Goal: Book appointment/travel/reservation

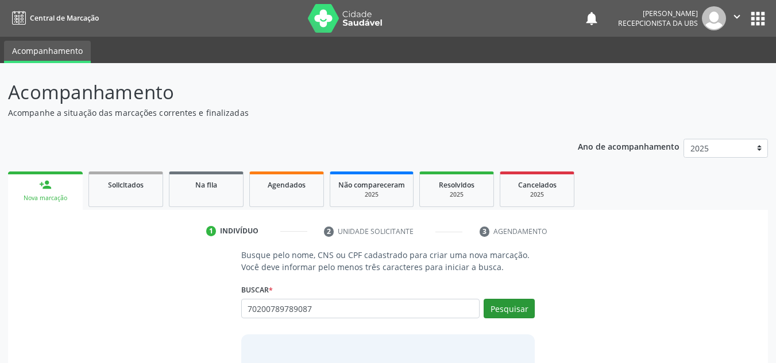
type input "70200789789087"
click at [510, 307] on button "Pesquisar" at bounding box center [508, 309] width 51 height 20
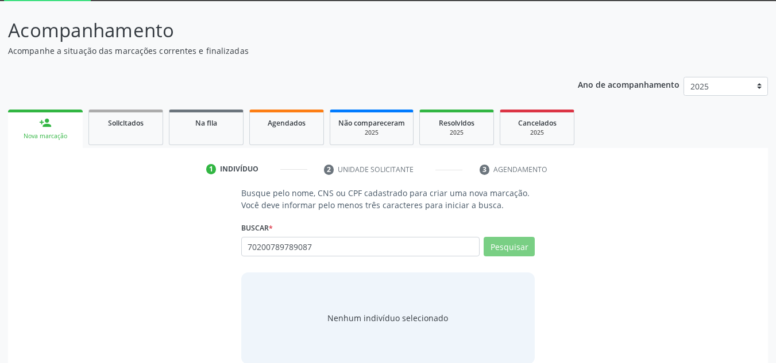
scroll to position [79, 0]
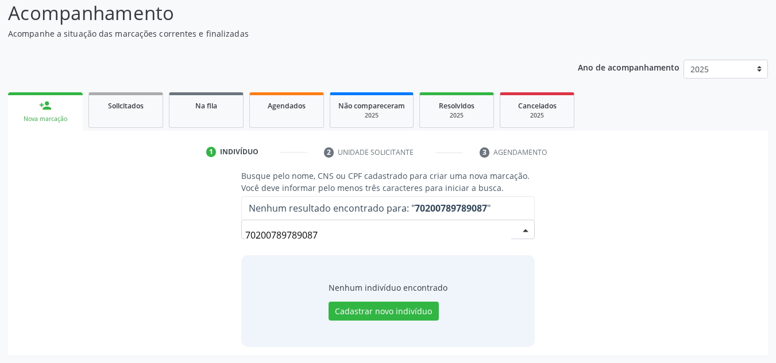
click at [320, 236] on input "70200789789087" at bounding box center [378, 235] width 266 height 23
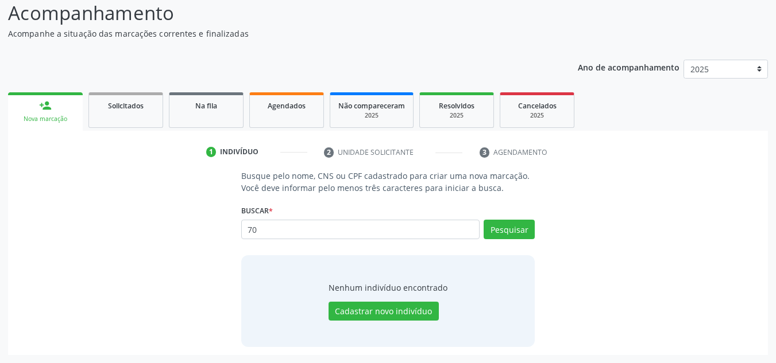
type input "7"
type input "[PERSON_NAME]"
click at [504, 229] on button "Pesquisar" at bounding box center [508, 230] width 51 height 20
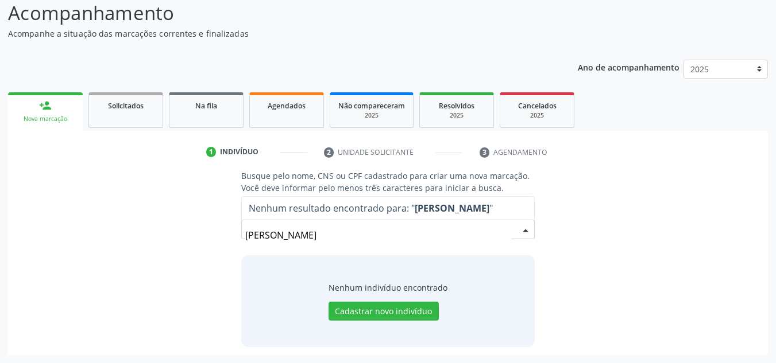
click at [358, 293] on div "Nenhum indivíduo encontrado Cadastrar novo indivíduo" at bounding box center [387, 302] width 119 height 40
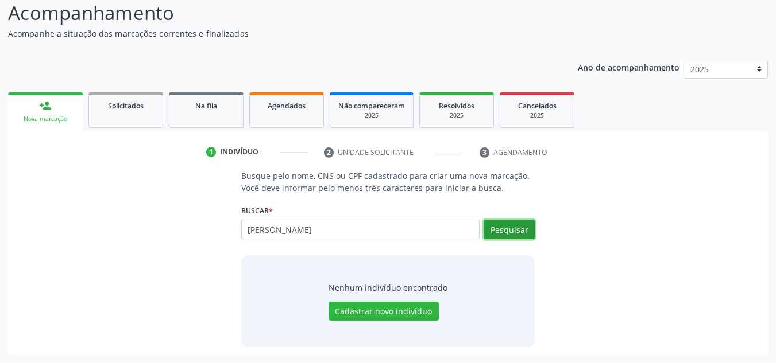
click at [509, 231] on button "Pesquisar" at bounding box center [508, 230] width 51 height 20
click at [39, 125] on link "person_add Nova marcação" at bounding box center [45, 111] width 75 height 38
click at [523, 232] on button "Pesquisar" at bounding box center [508, 230] width 51 height 20
click at [382, 295] on div "Nenhum indivíduo encontrado Cadastrar novo indivíduo" at bounding box center [387, 302] width 119 height 40
click at [63, 124] on link "person_add Nova marcação" at bounding box center [45, 111] width 75 height 38
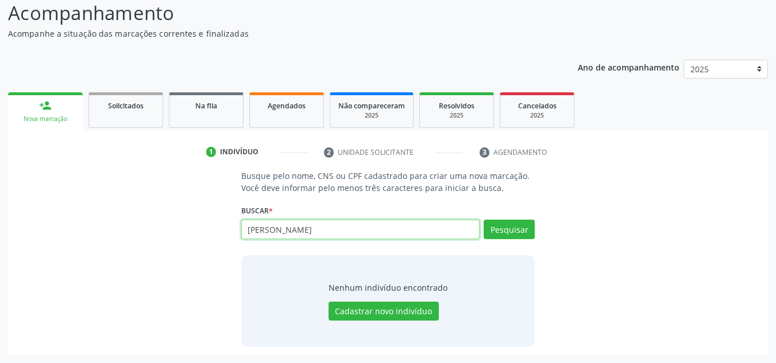
click at [409, 228] on input "[PERSON_NAME]" at bounding box center [360, 230] width 239 height 20
type input "M"
type input "06492791401"
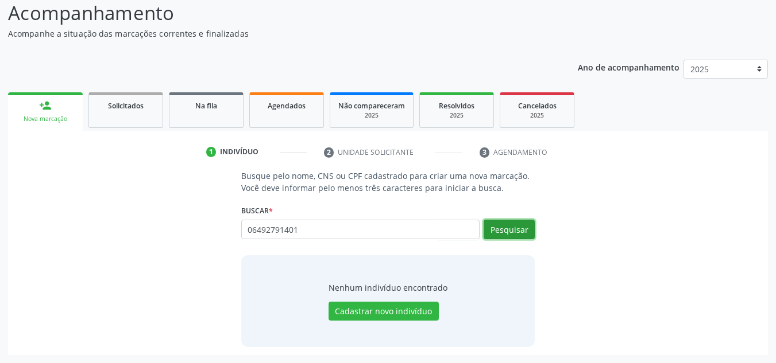
click at [516, 229] on button "Pesquisar" at bounding box center [508, 230] width 51 height 20
type input "06492791401"
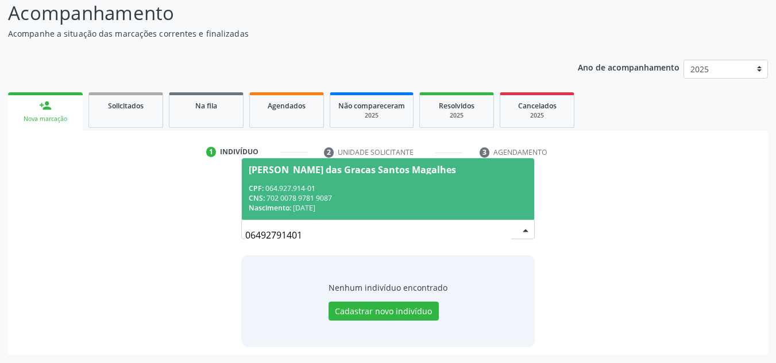
click at [295, 171] on div "[PERSON_NAME] das Gracas Santos Magalhes" at bounding box center [352, 169] width 207 height 9
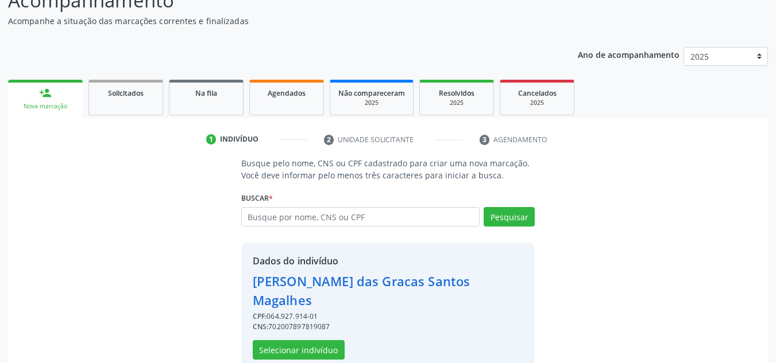
scroll to position [97, 0]
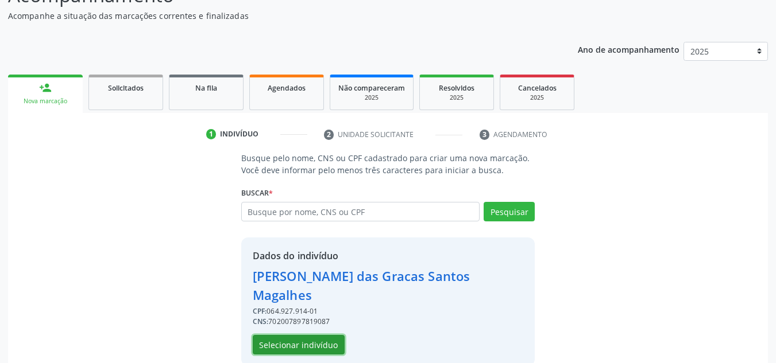
click at [282, 335] on button "Selecionar indivíduo" at bounding box center [299, 345] width 92 height 20
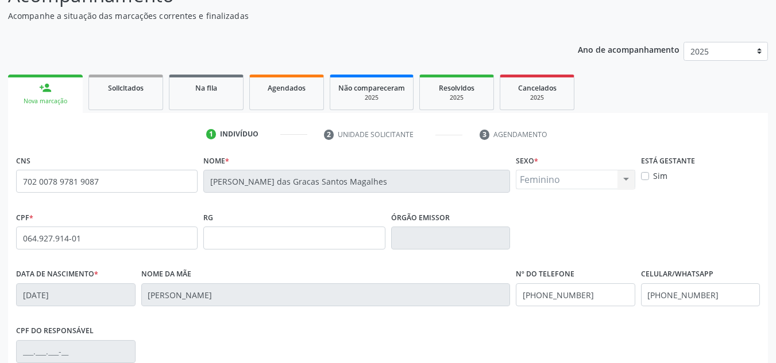
click at [50, 96] on link "person_add Nova marcação" at bounding box center [45, 94] width 75 height 38
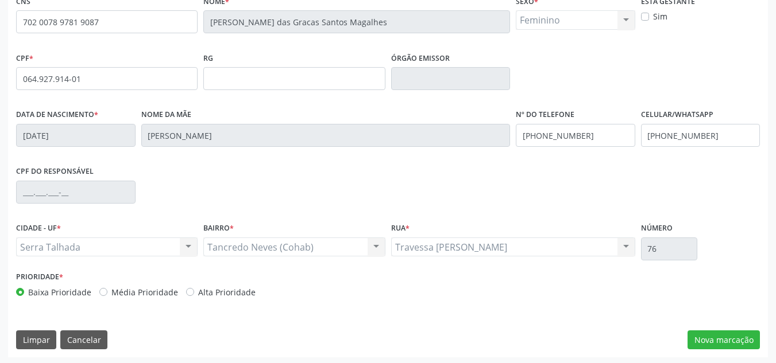
scroll to position [259, 0]
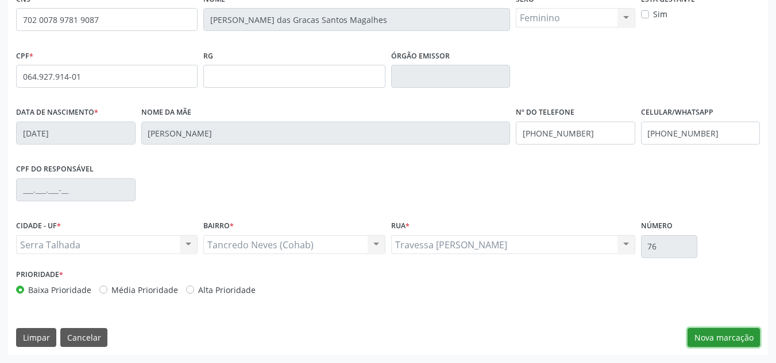
click at [703, 341] on button "Nova marcação" at bounding box center [723, 338] width 72 height 20
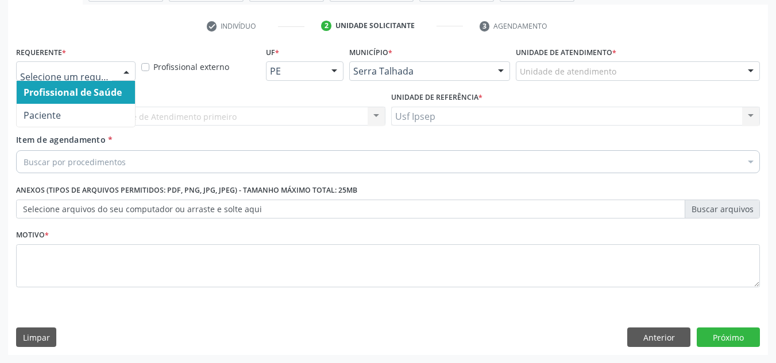
click at [124, 69] on div at bounding box center [126, 72] width 17 height 20
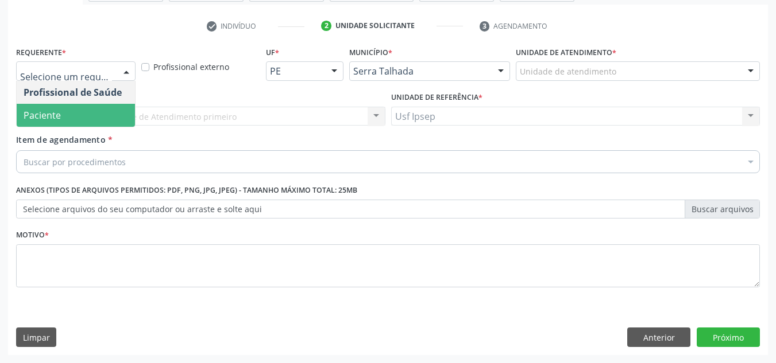
click at [92, 113] on span "Paciente" at bounding box center [76, 115] width 118 height 23
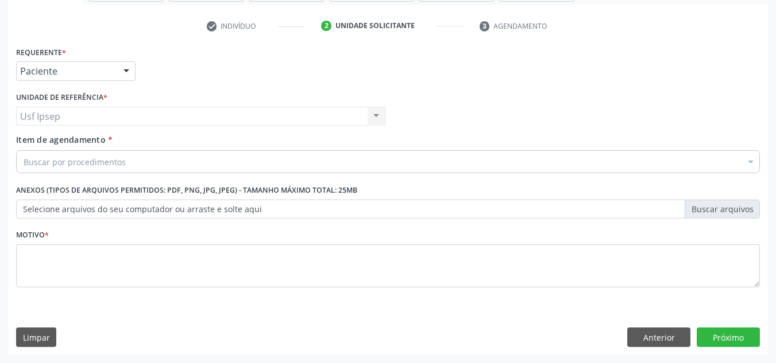
click at [57, 142] on span "Item de agendamento" at bounding box center [61, 139] width 90 height 11
click at [24, 150] on input "Item de agendamento *" at bounding box center [24, 161] width 0 height 23
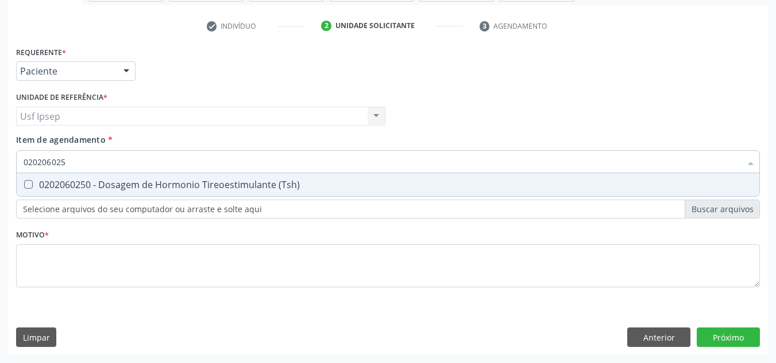
type input "0202060250"
click at [24, 185] on \(Tsh\) at bounding box center [28, 184] width 9 height 9
click at [24, 185] on \(Tsh\) "checkbox" at bounding box center [20, 184] width 7 height 7
checkbox \(Tsh\) "true"
click at [75, 159] on input "0202060250" at bounding box center [382, 161] width 717 height 23
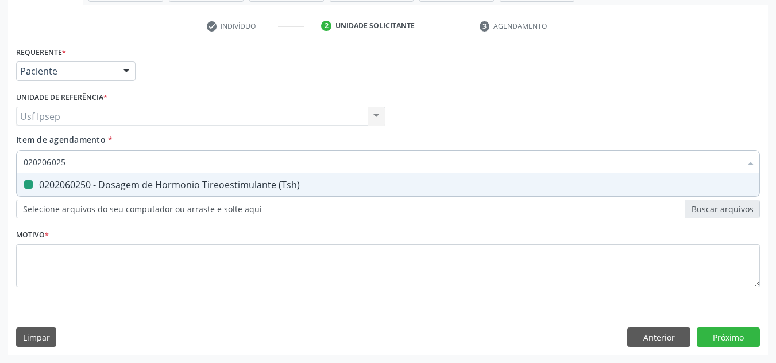
type input "02020602"
checkbox \(Tsh\) "false"
type input "0"
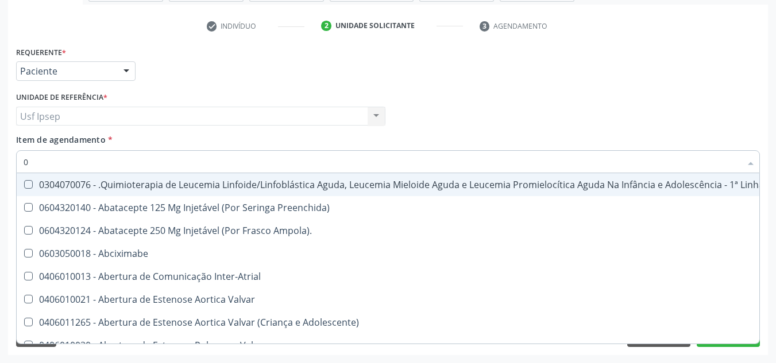
type input "02"
checkbox Simples "true"
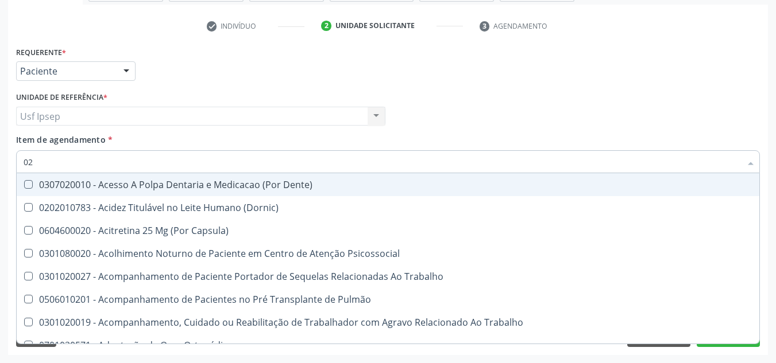
type input "020"
checkbox \(Tsh\) "true"
checkbox Anal "false"
type input "0202"
checkbox Drogas "true"
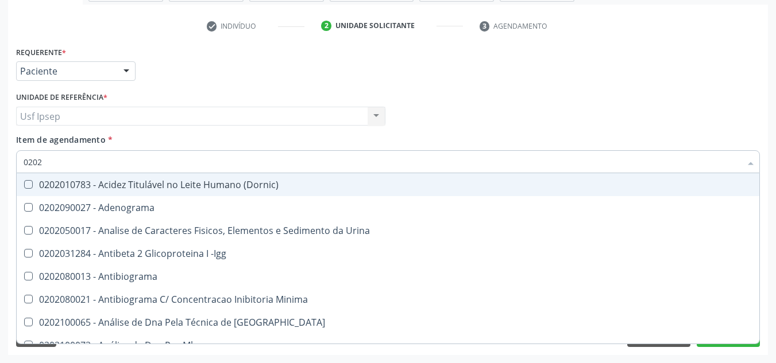
type input "02020"
checkbox Esperma "true"
checkbox \(Tsh\) "false"
type input "020206"
checkbox Creatinina "true"
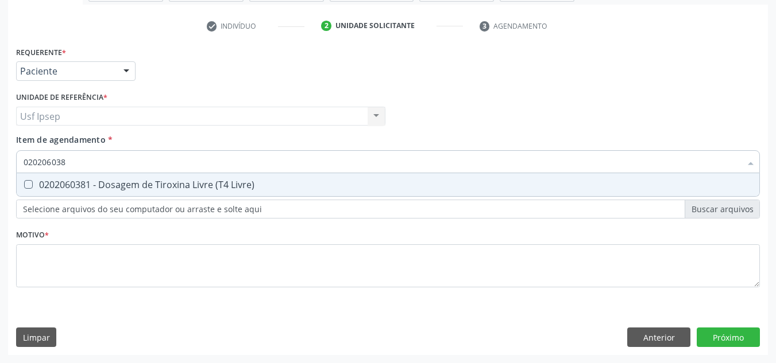
type input "0202060381"
click at [31, 182] on Livre\) at bounding box center [28, 184] width 9 height 9
click at [24, 182] on Livre\) "checkbox" at bounding box center [20, 184] width 7 height 7
checkbox Livre\) "true"
click at [72, 161] on input "0202060381" at bounding box center [382, 161] width 717 height 23
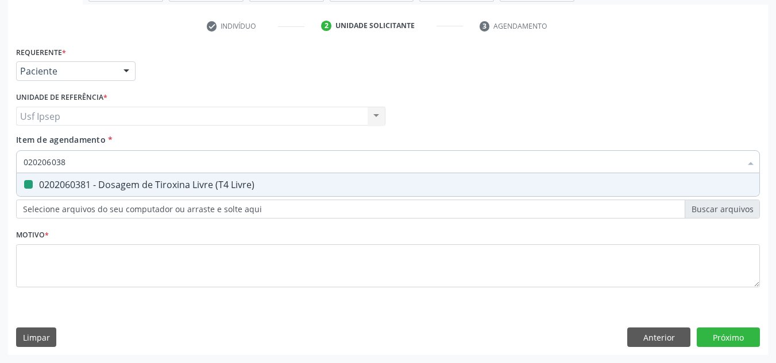
type input "02020603"
checkbox Livre\) "false"
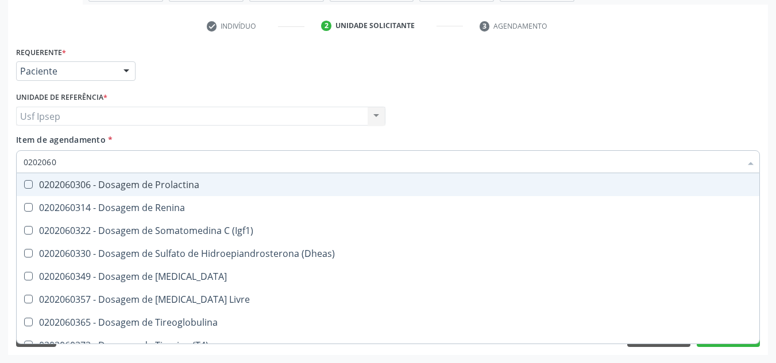
type input "020206"
checkbox Livre\) "false"
type input "0"
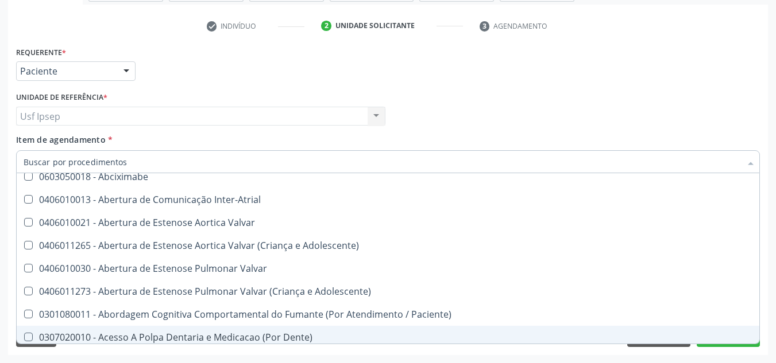
scroll to position [345, 0]
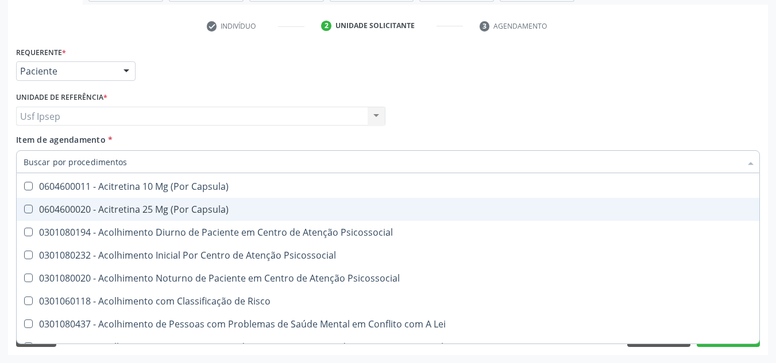
checkbox Preenchida\) "true"
checkbox Ampola\)\ "true"
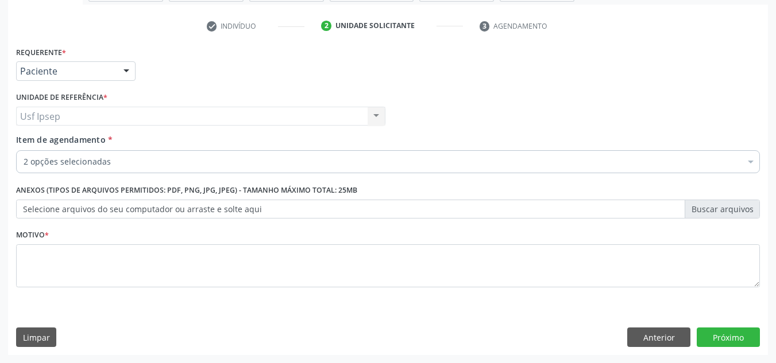
click at [640, 76] on div "Requerente * Paciente Profissional de Saúde Paciente Nenhum resultado encontrad…" at bounding box center [387, 66] width 749 height 45
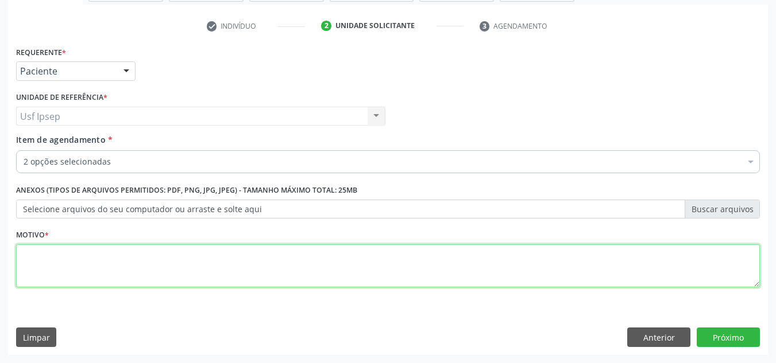
click at [36, 265] on textarea at bounding box center [388, 267] width 744 height 44
type textarea "1"
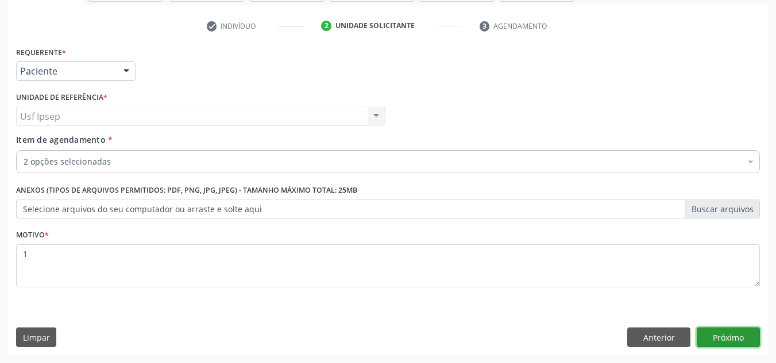
click at [726, 342] on button "Próximo" at bounding box center [727, 338] width 63 height 20
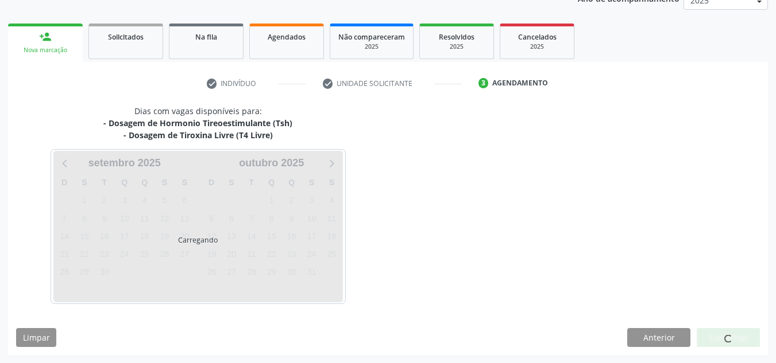
scroll to position [148, 0]
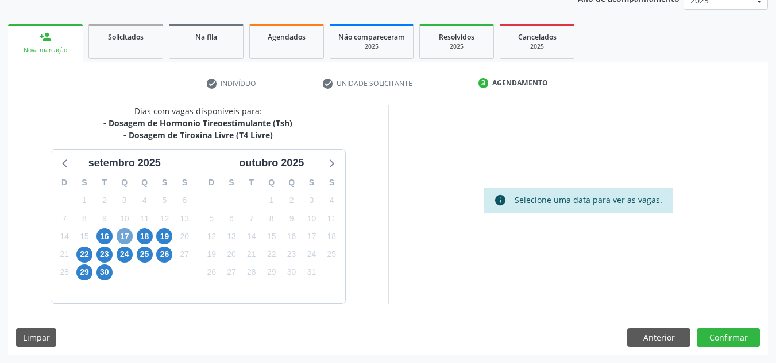
click at [122, 238] on span "17" at bounding box center [125, 237] width 16 height 16
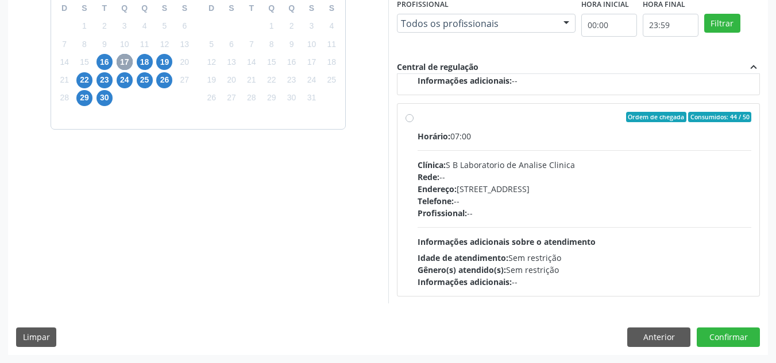
scroll to position [382, 0]
click at [417, 117] on label "Ordem de chegada Consumidos: 44 / 50 Horário: 07:00 Clínica: S B Laboratorio de…" at bounding box center [584, 199] width 334 height 176
click at [410, 117] on input "Ordem de chegada Consumidos: 44 / 50 Horário: 07:00 Clínica: S B Laboratorio de…" at bounding box center [409, 116] width 8 height 10
radio input "true"
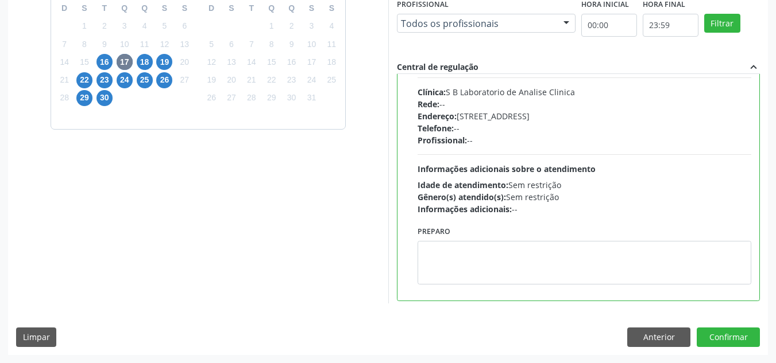
scroll to position [459, 0]
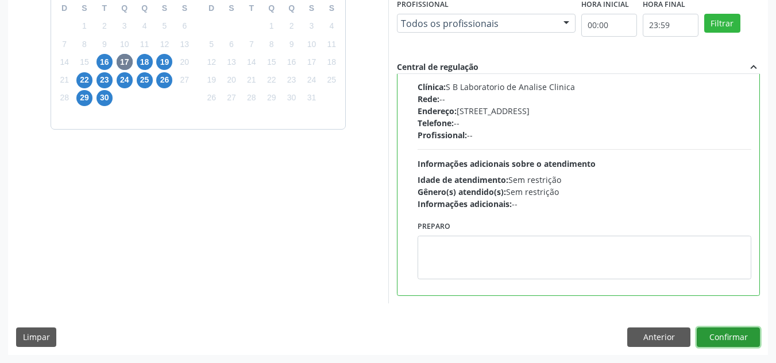
click at [724, 334] on button "Confirmar" at bounding box center [727, 338] width 63 height 20
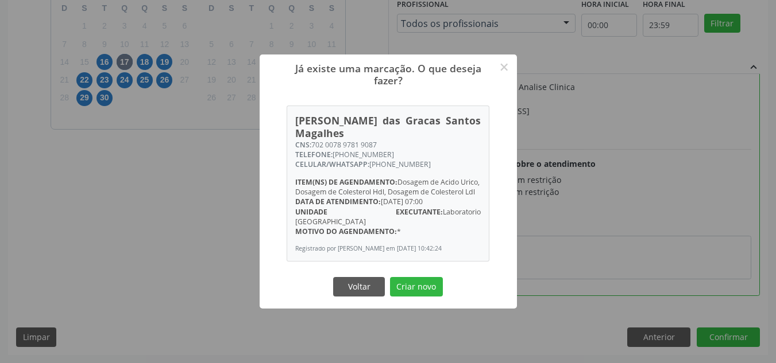
click at [138, 171] on div "Já existe uma marcação. O que deseja fazer? × [PERSON_NAME] das [PERSON_NAME] C…" at bounding box center [388, 181] width 776 height 363
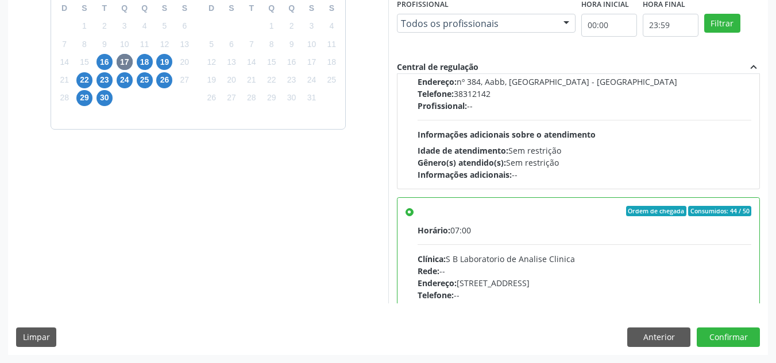
scroll to position [288, 0]
click at [713, 335] on button "Confirmar" at bounding box center [727, 338] width 63 height 20
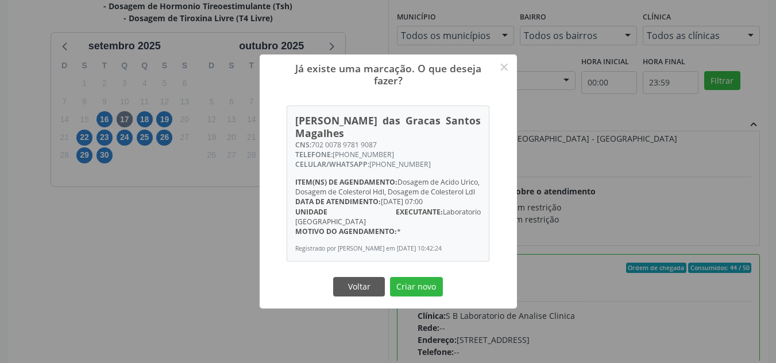
scroll to position [208, 0]
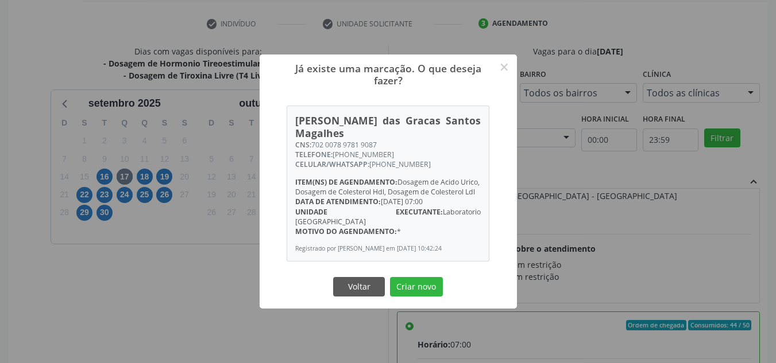
click at [770, 26] on div "Já existe uma marcação. O que deseja fazer? × [PERSON_NAME] das [PERSON_NAME] C…" at bounding box center [388, 181] width 776 height 363
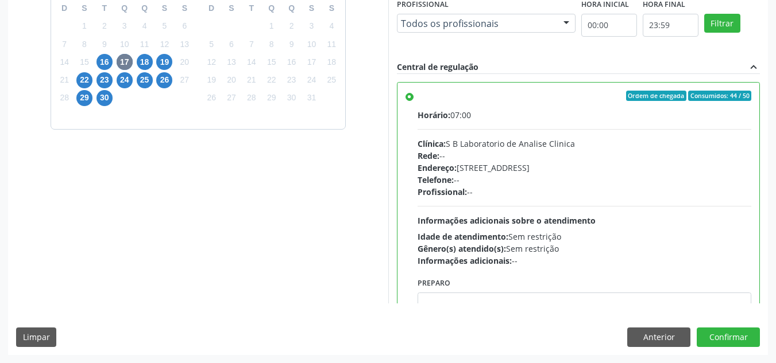
scroll to position [345, 0]
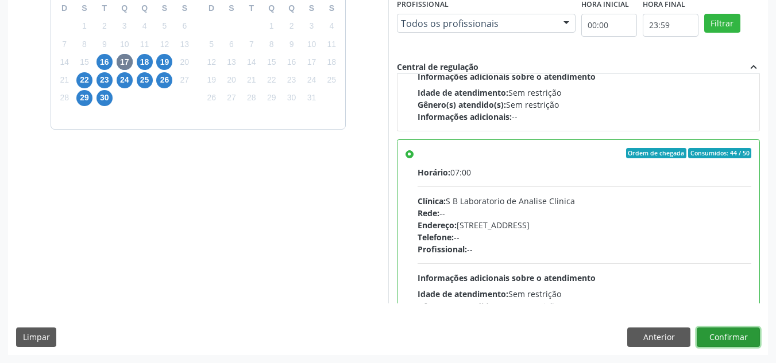
click at [723, 337] on button "Confirmar" at bounding box center [727, 338] width 63 height 20
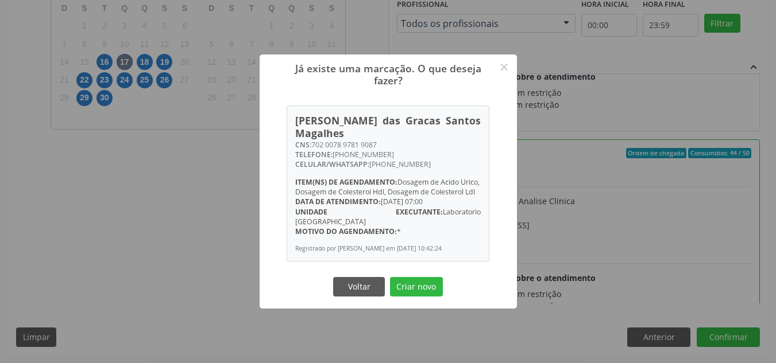
click at [359, 296] on div "Voltar Criar novo" at bounding box center [388, 287] width 115 height 24
click at [363, 283] on button "Voltar" at bounding box center [359, 287] width 52 height 20
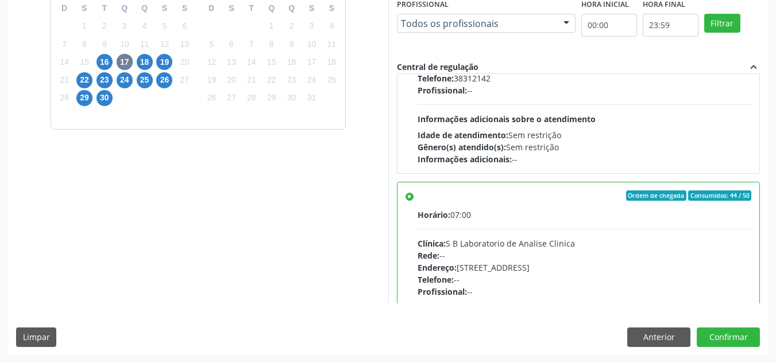
scroll to position [287, 0]
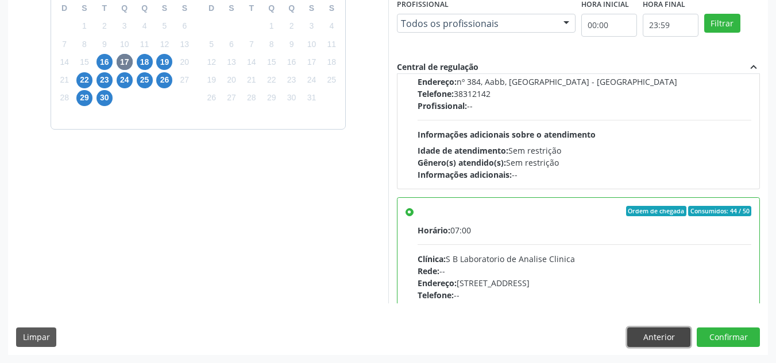
click at [660, 339] on button "Anterior" at bounding box center [658, 338] width 63 height 20
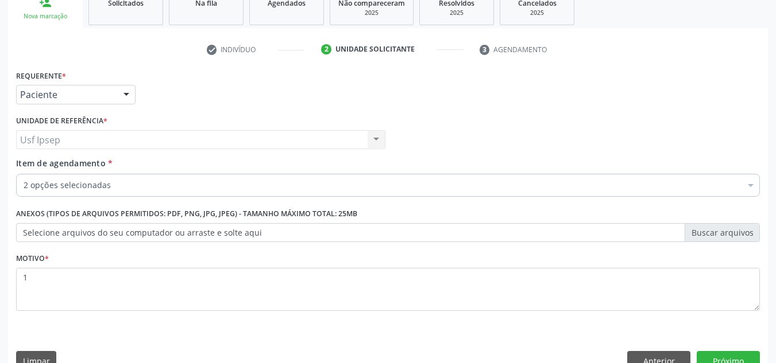
scroll to position [206, 0]
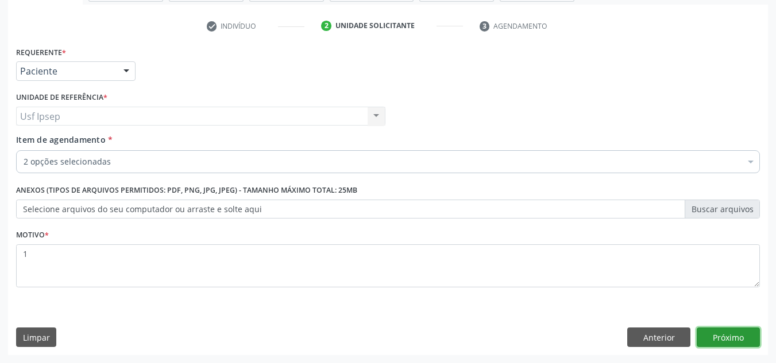
click at [732, 341] on button "Próximo" at bounding box center [727, 338] width 63 height 20
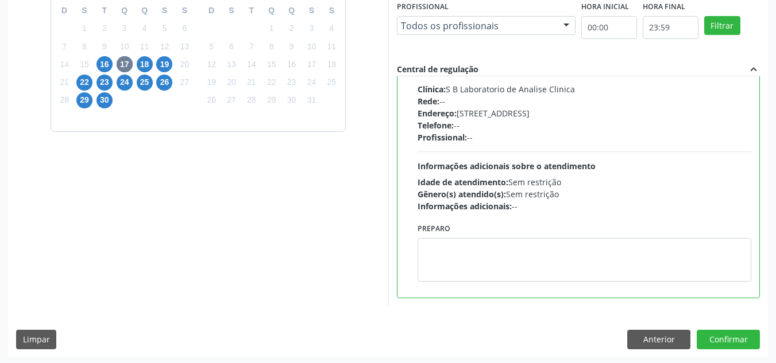
scroll to position [323, 0]
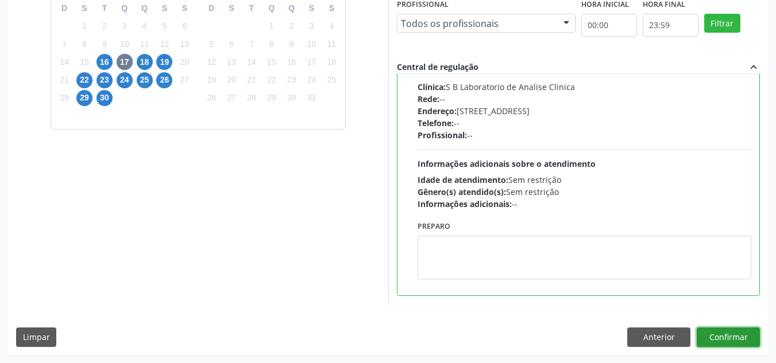
drag, startPoint x: 720, startPoint y: 337, endPoint x: 736, endPoint y: 336, distance: 15.5
click at [736, 336] on button "Confirmar" at bounding box center [727, 338] width 63 height 20
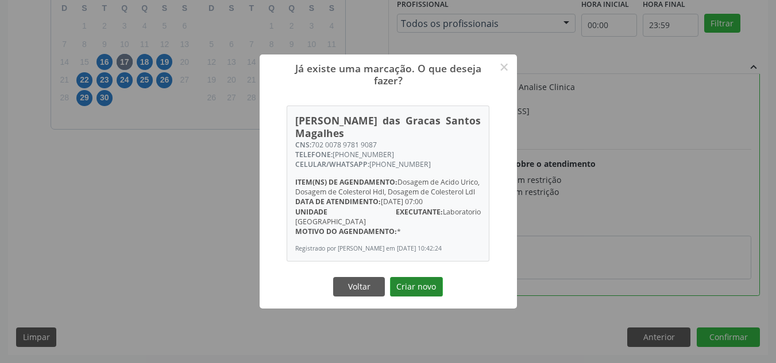
click at [414, 284] on button "Criar novo" at bounding box center [416, 287] width 53 height 20
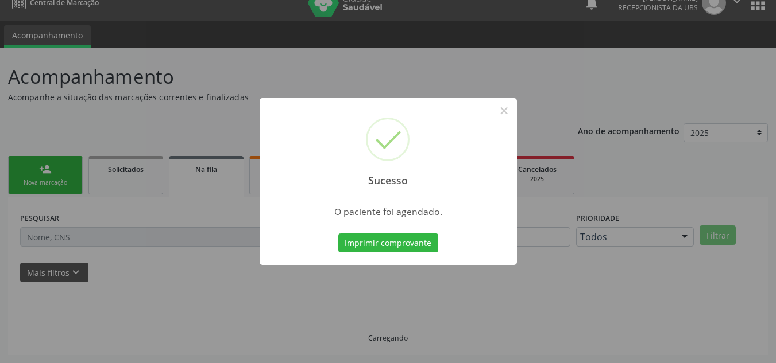
scroll to position [16, 0]
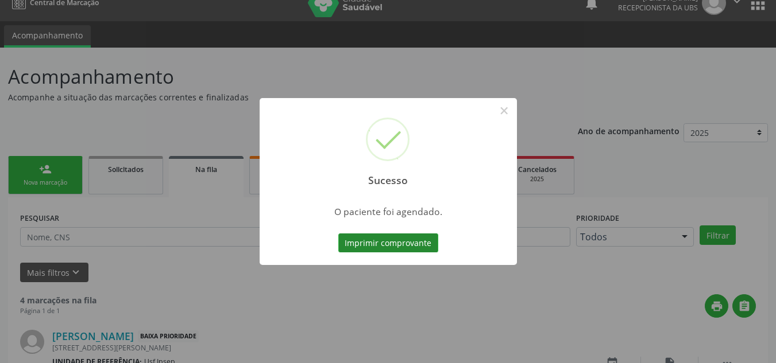
click at [360, 245] on button "Imprimir comprovante" at bounding box center [388, 244] width 100 height 20
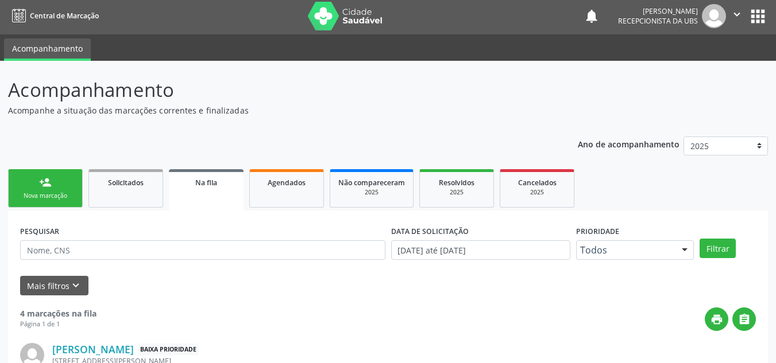
scroll to position [0, 0]
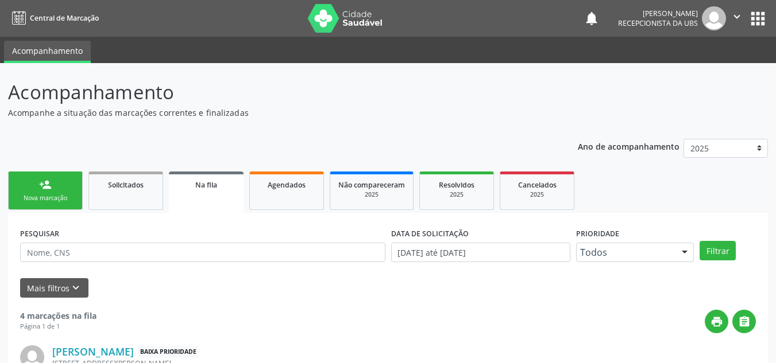
click at [49, 188] on div "person_add" at bounding box center [45, 185] width 13 height 13
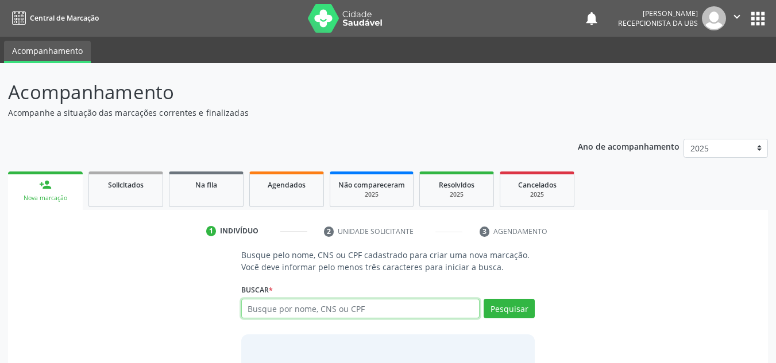
click at [256, 305] on input "text" at bounding box center [360, 309] width 239 height 20
type input "06492791401"
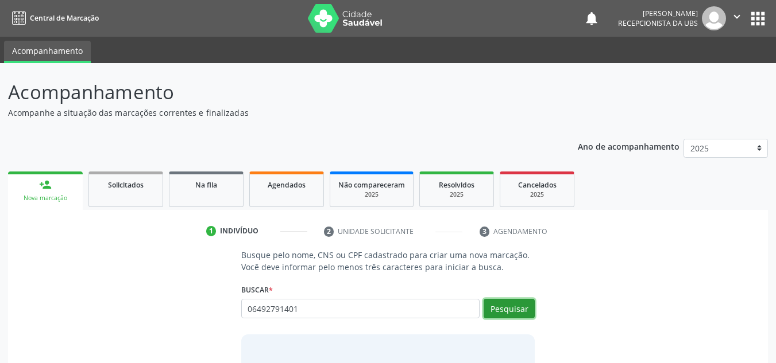
click at [513, 312] on button "Pesquisar" at bounding box center [508, 309] width 51 height 20
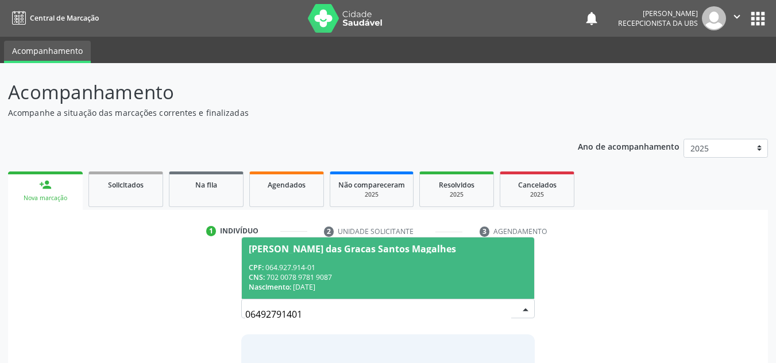
click at [280, 246] on div "[PERSON_NAME] das Gracas Santos Magalhes" at bounding box center [352, 249] width 207 height 9
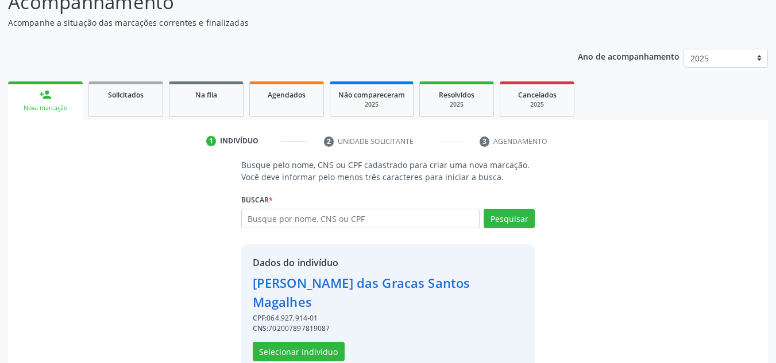
scroll to position [97, 0]
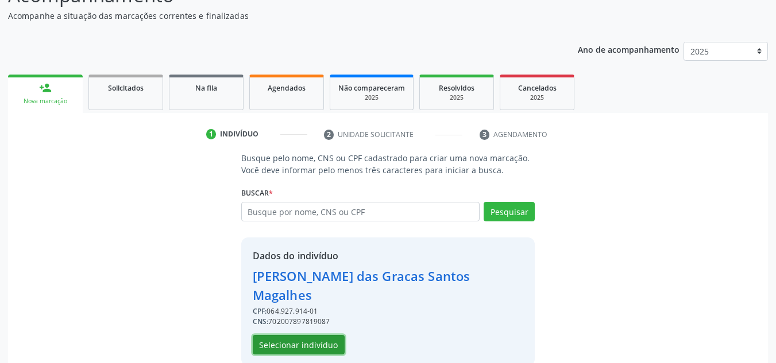
click at [282, 335] on button "Selecionar indivíduo" at bounding box center [299, 345] width 92 height 20
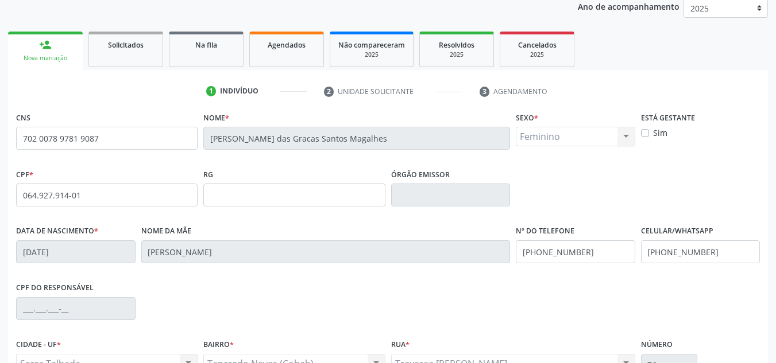
scroll to position [259, 0]
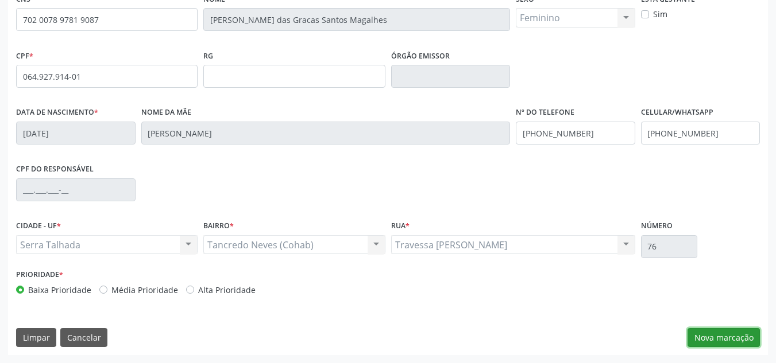
click at [729, 340] on button "Nova marcação" at bounding box center [723, 338] width 72 height 20
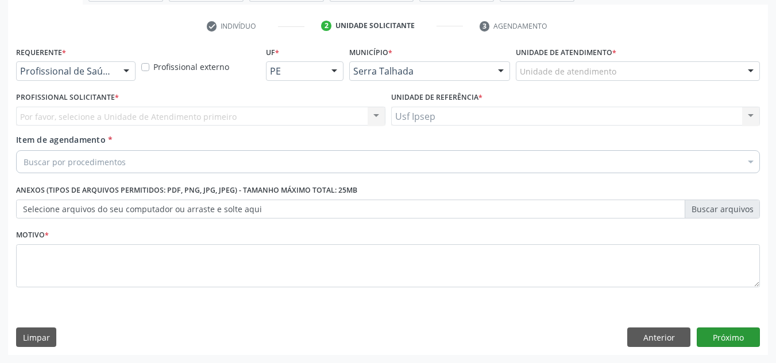
scroll to position [206, 0]
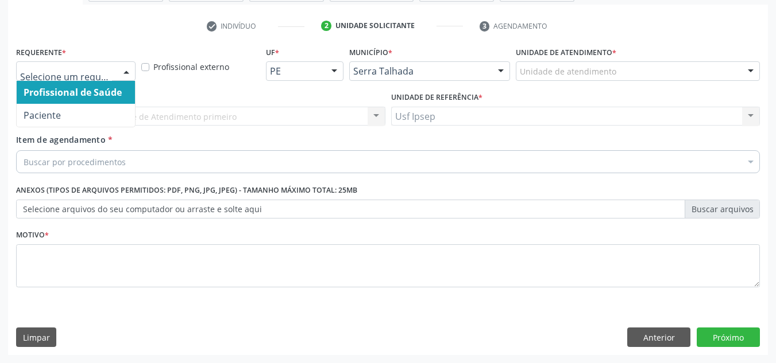
click at [130, 64] on div at bounding box center [126, 72] width 17 height 20
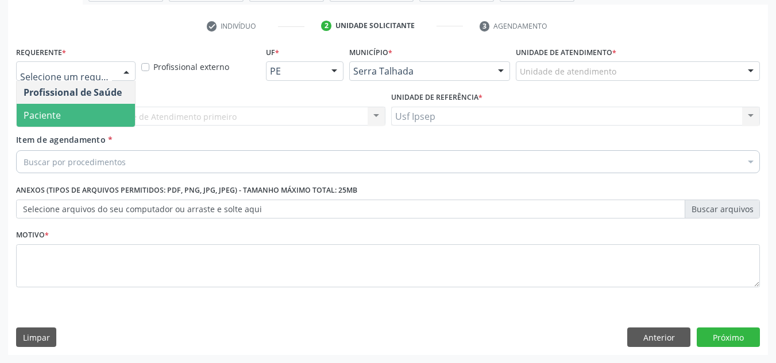
click at [82, 121] on span "Paciente" at bounding box center [76, 115] width 118 height 23
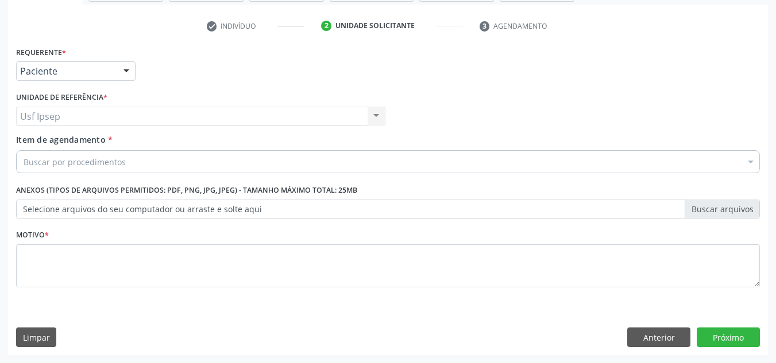
click at [75, 143] on span "Item de agendamento" at bounding box center [61, 139] width 90 height 11
click at [24, 150] on input "Item de agendamento *" at bounding box center [24, 161] width 0 height 23
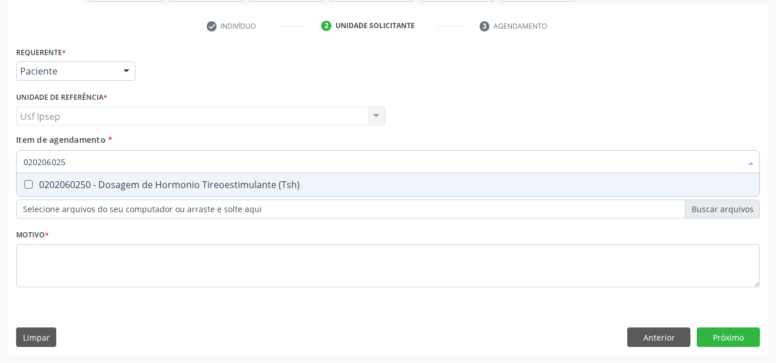
type input "0202060250"
click at [28, 183] on \(Tsh\) at bounding box center [28, 184] width 9 height 9
click at [24, 183] on \(Tsh\) "checkbox" at bounding box center [20, 184] width 7 height 7
checkbox \(Tsh\) "true"
click at [69, 160] on input "0202060250" at bounding box center [382, 161] width 717 height 23
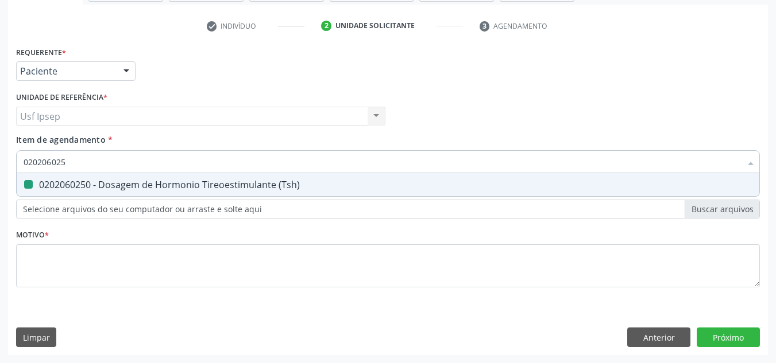
type input "02020602"
checkbox \(Tsh\) "false"
type input "0"
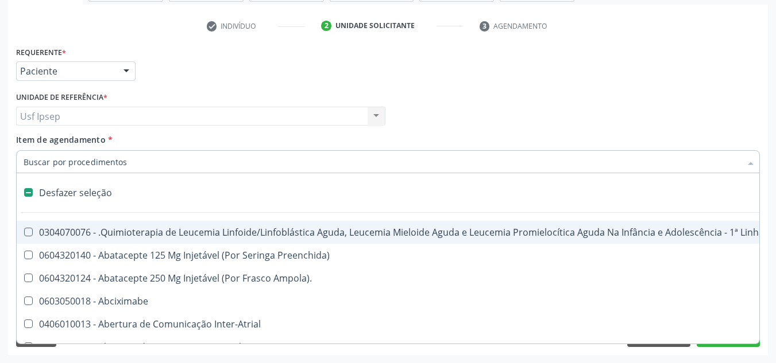
checkbox Preenchida\) "true"
click at [30, 143] on span "Item de agendamento" at bounding box center [61, 139] width 90 height 11
click at [30, 150] on input "Item de agendamento *" at bounding box center [382, 161] width 717 height 23
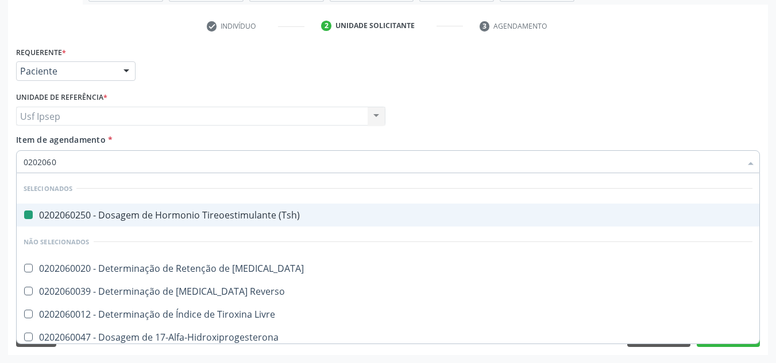
type input "02020603"
checkbox \(Tsh\) "false"
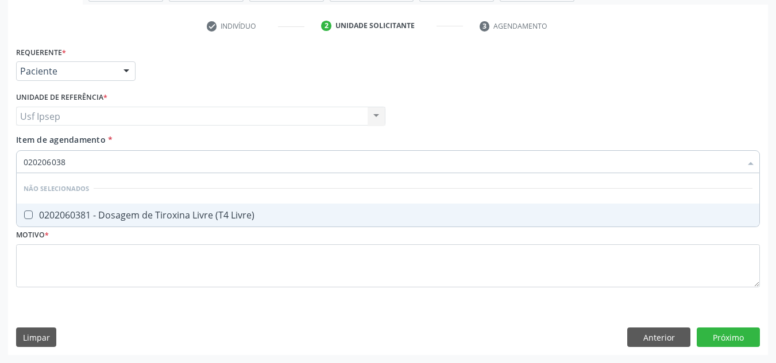
type input "0202060381"
click at [29, 211] on Livre\) at bounding box center [28, 215] width 9 height 9
click at [24, 211] on Livre\) "checkbox" at bounding box center [20, 214] width 7 height 7
checkbox Livre\) "true"
click at [70, 158] on input "0202060381" at bounding box center [382, 161] width 717 height 23
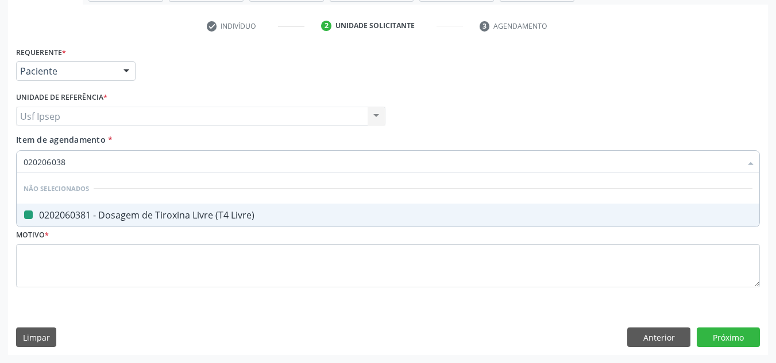
type input "02020603"
checkbox Livre\) "false"
type input "020206"
checkbox Livre\) "true"
type input "0"
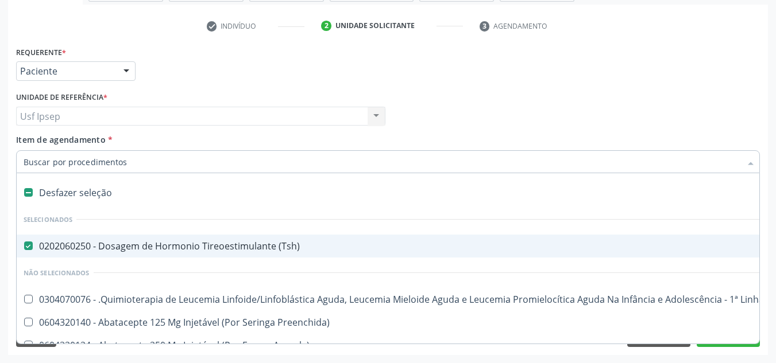
click at [494, 79] on div "Requerente * Paciente Profissional de Saúde Paciente Nenhum resultado encontrad…" at bounding box center [387, 66] width 749 height 45
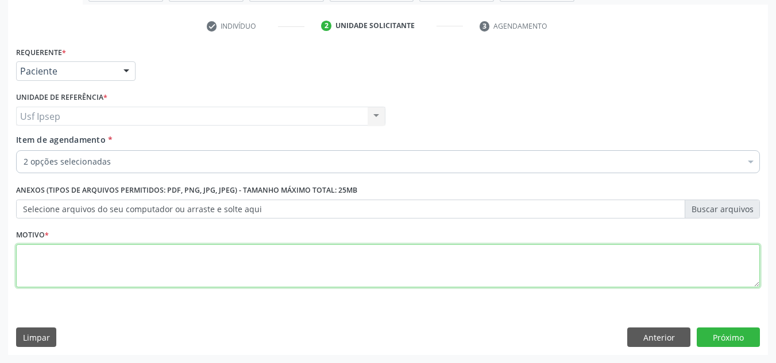
click at [45, 261] on textarea at bounding box center [388, 267] width 744 height 44
type textarea "1"
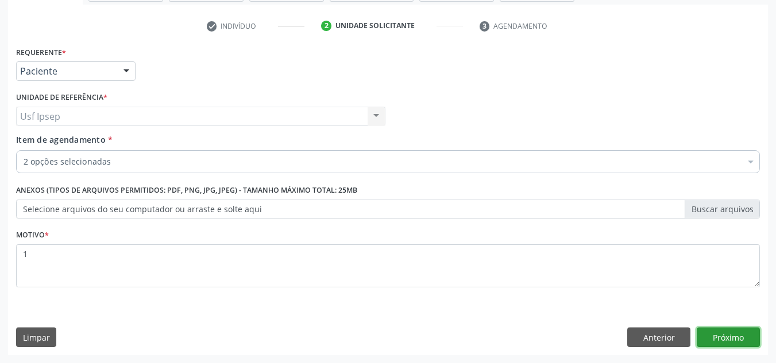
click at [715, 336] on button "Próximo" at bounding box center [727, 338] width 63 height 20
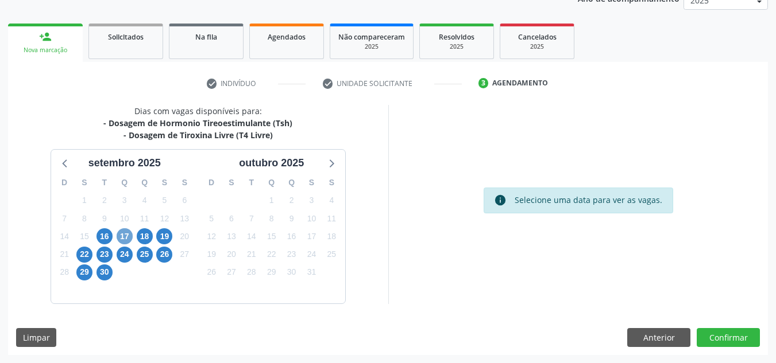
click at [125, 233] on span "17" at bounding box center [125, 237] width 16 height 16
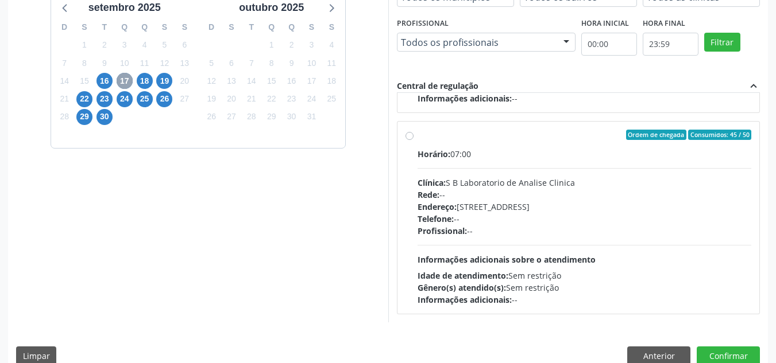
scroll to position [323, 0]
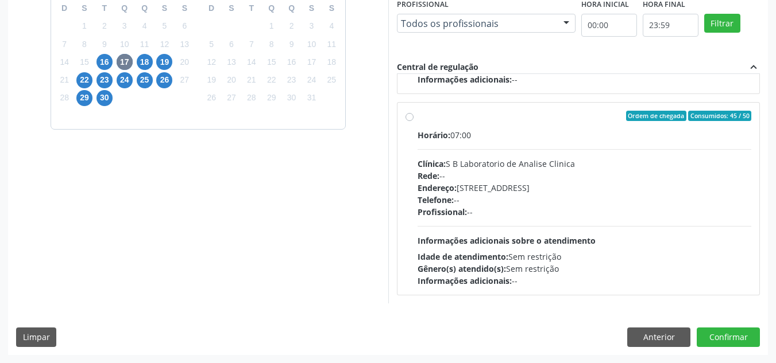
click at [417, 119] on label "Ordem de chegada Consumidos: 45 / 50 Horário: 07:00 Clínica: S B Laboratorio de…" at bounding box center [584, 199] width 334 height 176
click at [408, 119] on input "Ordem de chegada Consumidos: 45 / 50 Horário: 07:00 Clínica: S B Laboratorio de…" at bounding box center [409, 116] width 8 height 10
radio input "true"
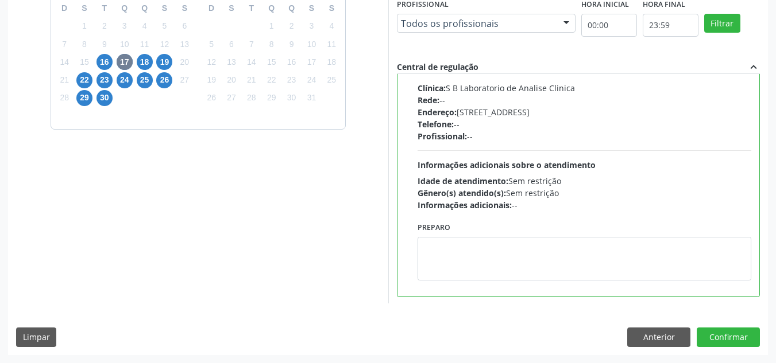
scroll to position [459, 0]
click at [715, 335] on button "Confirmar" at bounding box center [727, 338] width 63 height 20
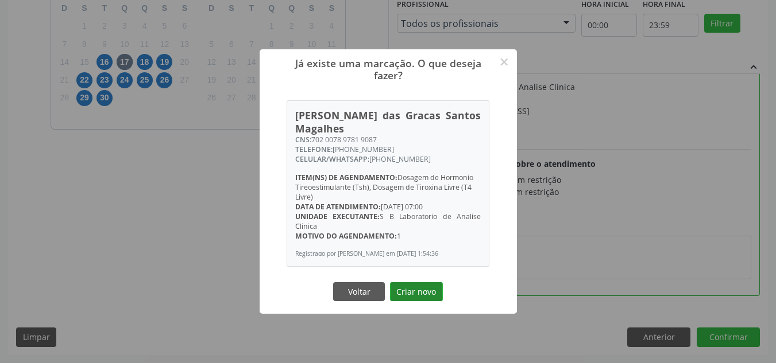
click at [403, 289] on button "Criar novo" at bounding box center [416, 293] width 53 height 20
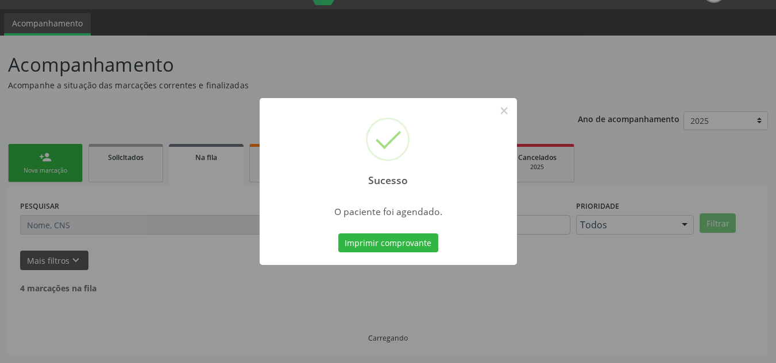
scroll to position [16, 0]
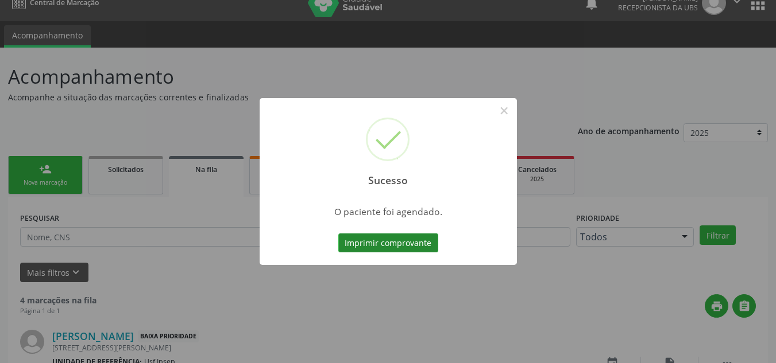
click at [365, 246] on button "Imprimir comprovante" at bounding box center [388, 244] width 100 height 20
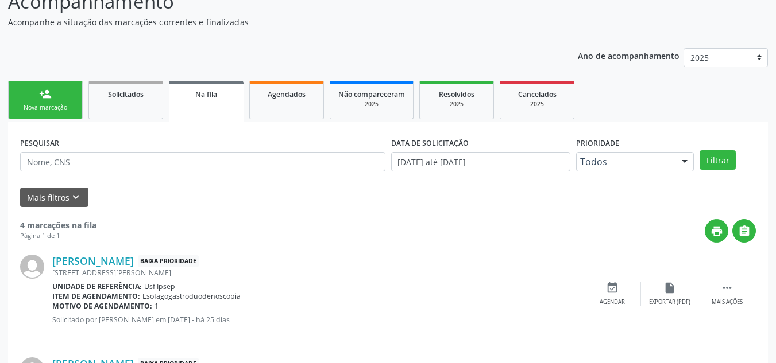
scroll to position [115, 0]
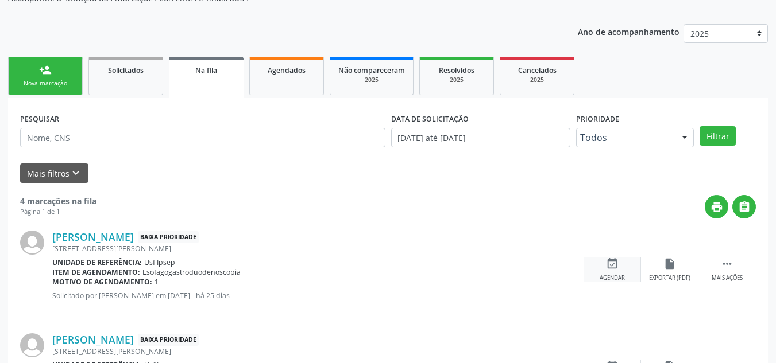
click at [617, 267] on icon "event_available" at bounding box center [612, 264] width 13 height 13
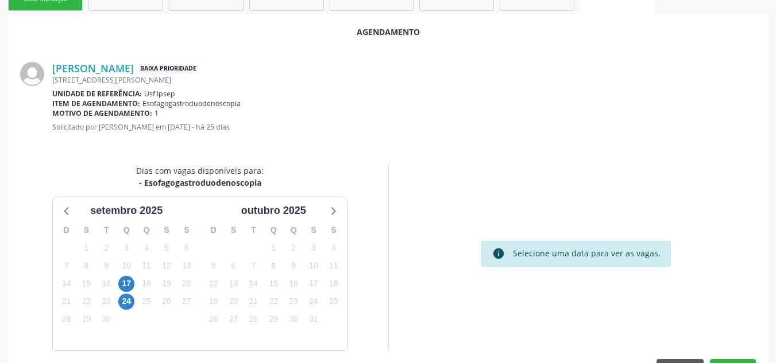
scroll to position [234, 0]
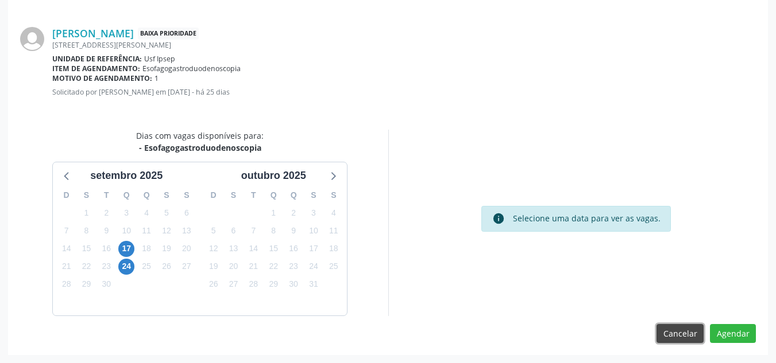
click at [677, 334] on button "Cancelar" at bounding box center [679, 334] width 47 height 20
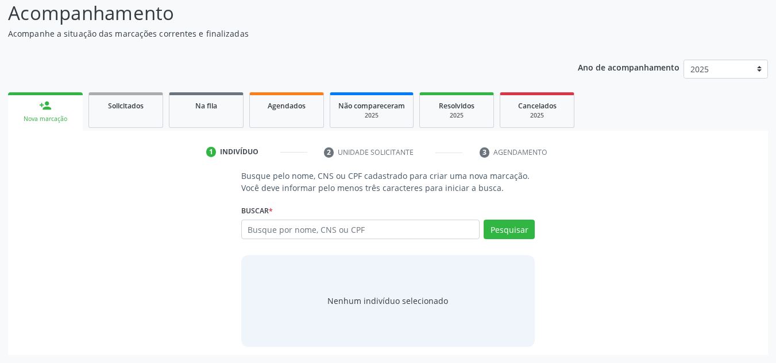
scroll to position [79, 0]
click at [261, 232] on input "text" at bounding box center [360, 230] width 239 height 20
type input "0"
click at [353, 302] on div "Nenhum indivíduo selecionado" at bounding box center [387, 301] width 121 height 12
click at [498, 270] on div "Nenhum indivíduo selecionado" at bounding box center [388, 302] width 294 height 92
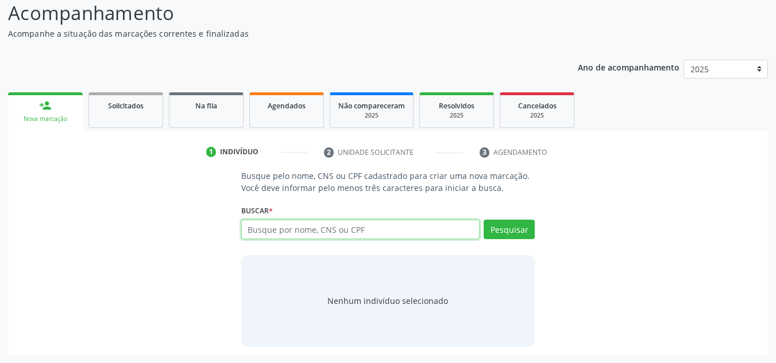
click at [246, 228] on input "text" at bounding box center [360, 230] width 239 height 20
type input "0649*2791401"
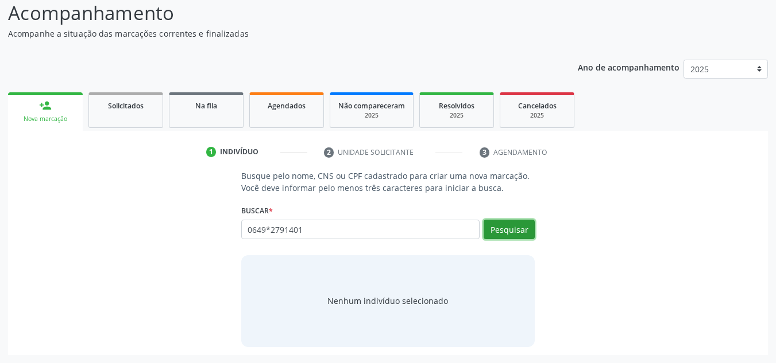
click at [487, 227] on button "Pesquisar" at bounding box center [508, 230] width 51 height 20
type input "0649*2791401"
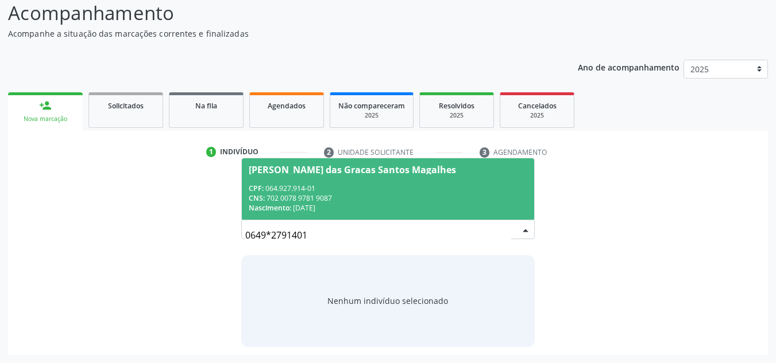
click at [283, 175] on span "[PERSON_NAME] das Gracas Santos Magalhes CPF: 064.927.914-01 CNS: 702 0078 9781…" at bounding box center [388, 188] width 293 height 61
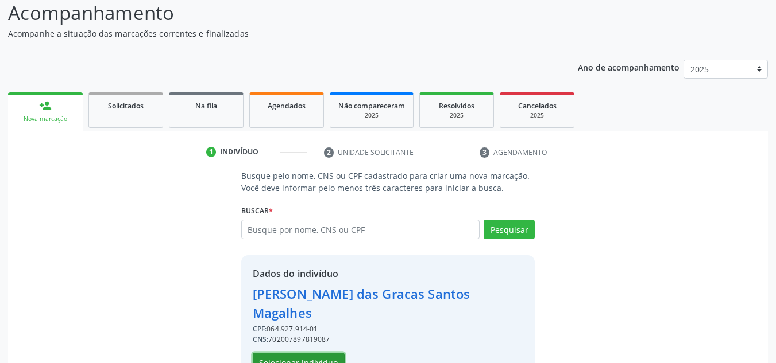
click at [293, 353] on button "Selecionar indivíduo" at bounding box center [299, 363] width 92 height 20
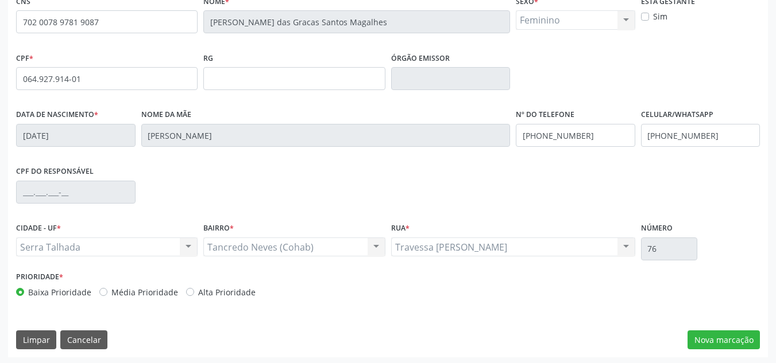
scroll to position [259, 0]
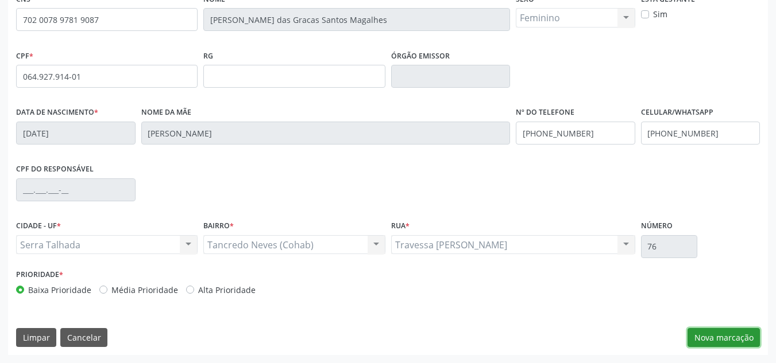
click at [718, 338] on button "Nova marcação" at bounding box center [723, 338] width 72 height 20
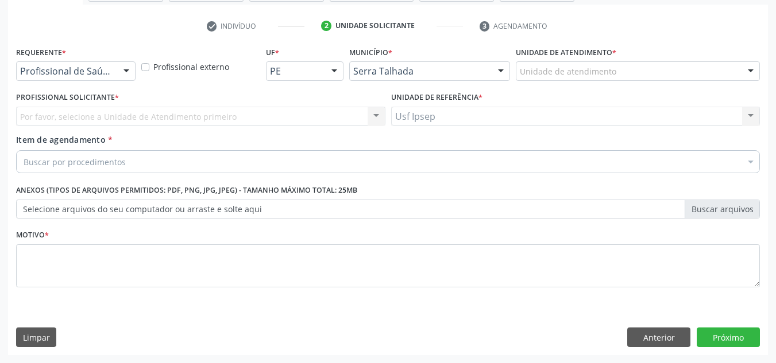
click at [134, 69] on div at bounding box center [126, 72] width 17 height 20
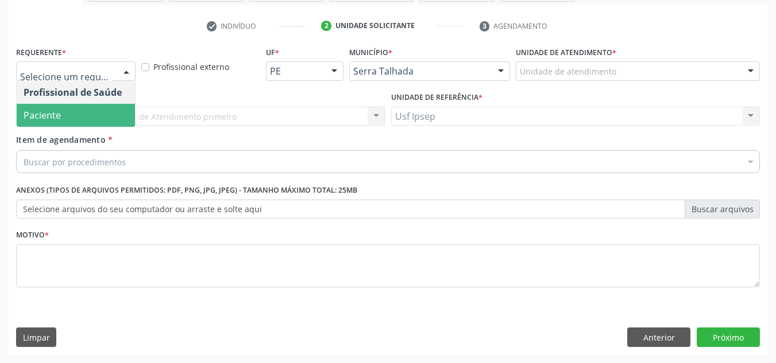
click at [91, 109] on span "Paciente" at bounding box center [76, 115] width 118 height 23
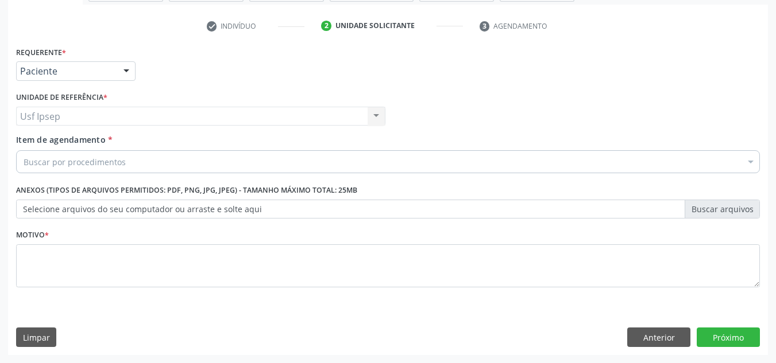
click at [49, 144] on span "Item de agendamento" at bounding box center [61, 139] width 90 height 11
click at [24, 150] on input "Item de agendamento *" at bounding box center [24, 161] width 0 height 23
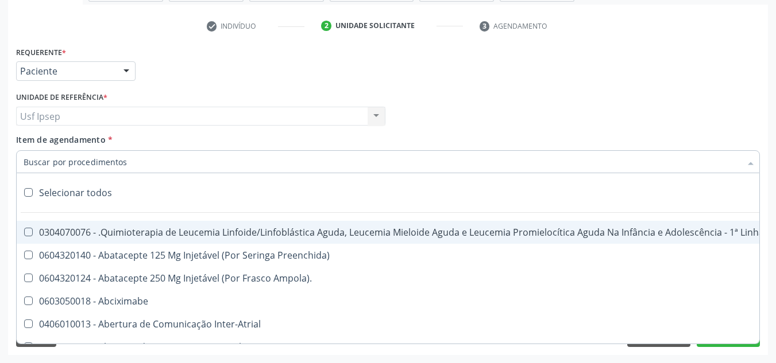
drag, startPoint x: 28, startPoint y: 164, endPoint x: 41, endPoint y: 160, distance: 13.3
click at [32, 161] on input "Item de agendamento *" at bounding box center [382, 161] width 717 height 23
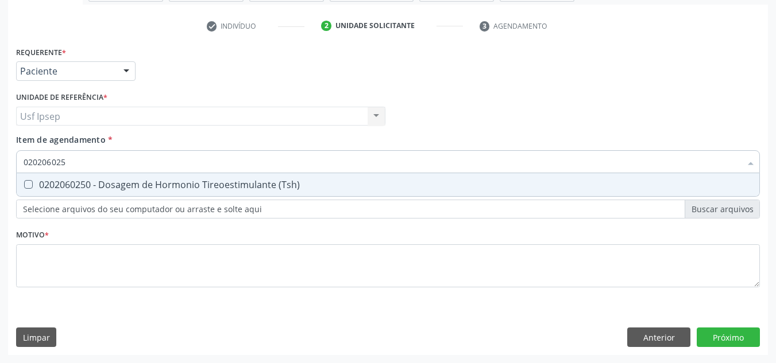
type input "0202060250"
click at [28, 184] on \(Tsh\) at bounding box center [28, 184] width 9 height 9
click at [24, 184] on \(Tsh\) "checkbox" at bounding box center [20, 184] width 7 height 7
checkbox \(Tsh\) "true"
click at [73, 157] on input "0202060250" at bounding box center [382, 161] width 717 height 23
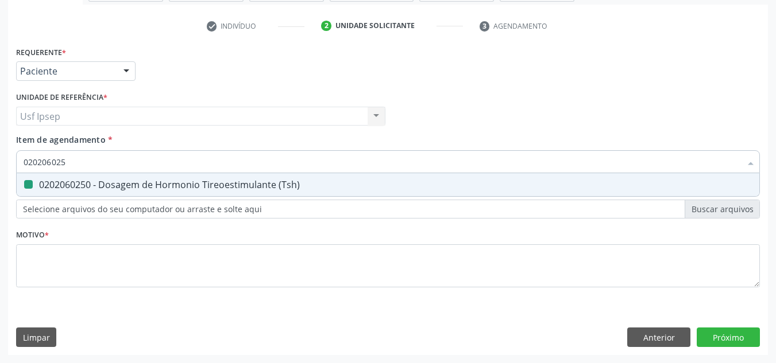
type input "02020602"
checkbox \(Tsh\) "false"
type input "0"
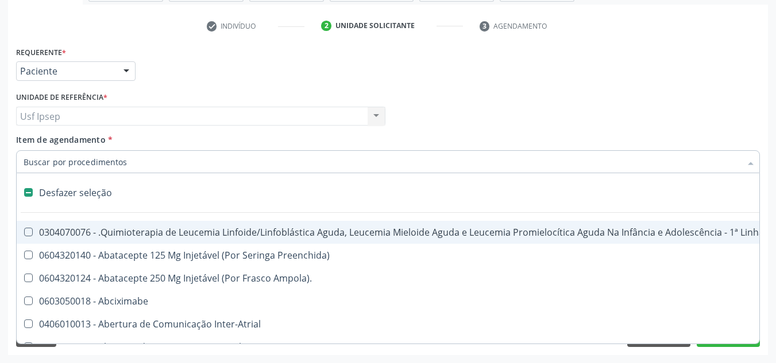
click at [28, 141] on span "Item de agendamento" at bounding box center [61, 139] width 90 height 11
click at [28, 150] on input "Item de agendamento *" at bounding box center [382, 161] width 717 height 23
checkbox Preenchida\) "true"
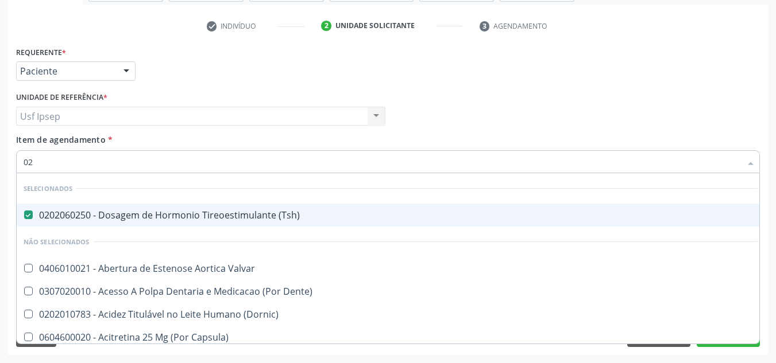
type input "020"
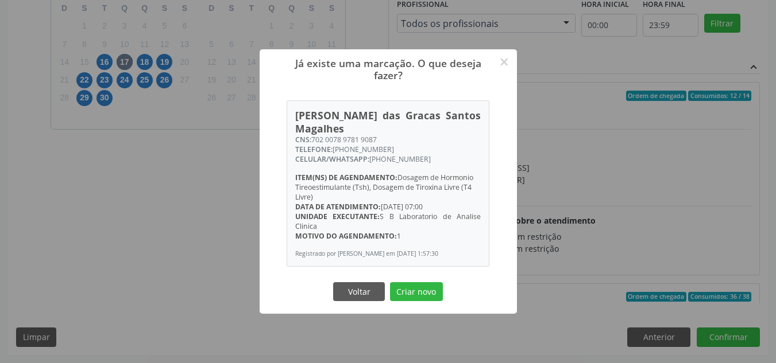
scroll to position [459, 0]
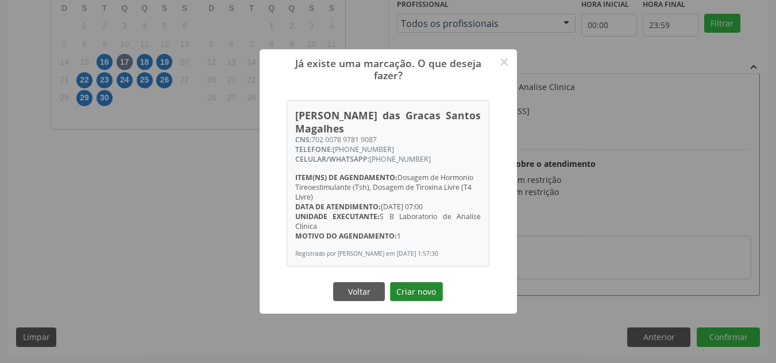
click at [424, 284] on button "Criar novo" at bounding box center [416, 293] width 53 height 20
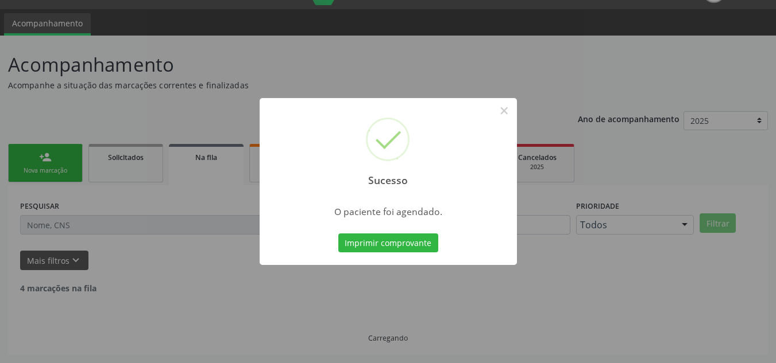
scroll to position [16, 0]
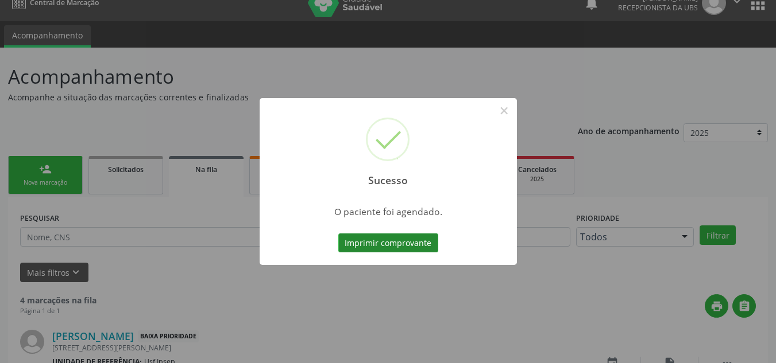
click at [363, 241] on button "Imprimir comprovante" at bounding box center [388, 244] width 100 height 20
